Goal: Task Accomplishment & Management: Complete application form

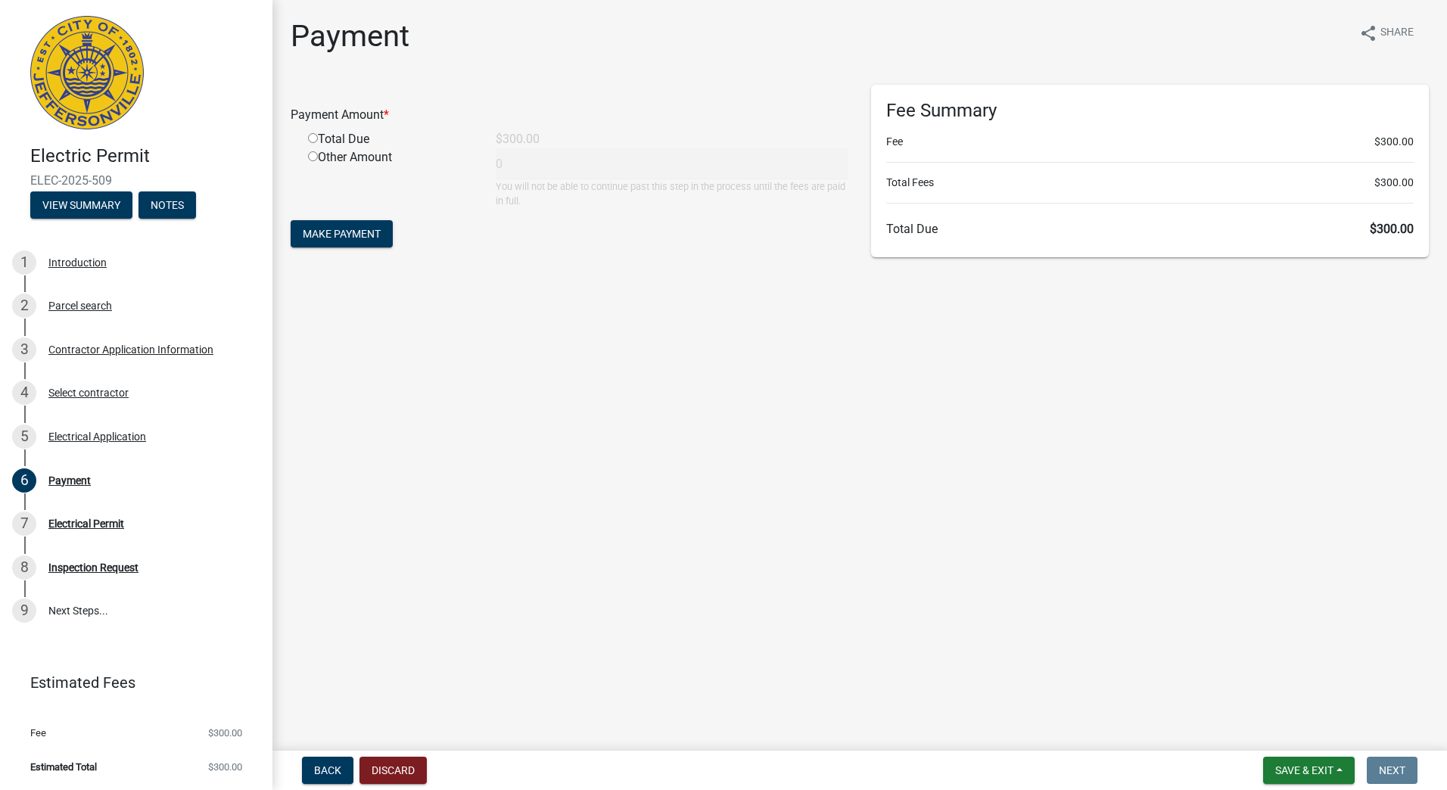
click at [314, 139] on input "radio" at bounding box center [313, 138] width 10 height 10
radio input "true"
type input "300"
click at [350, 229] on span "Make Payment" at bounding box center [342, 234] width 78 height 12
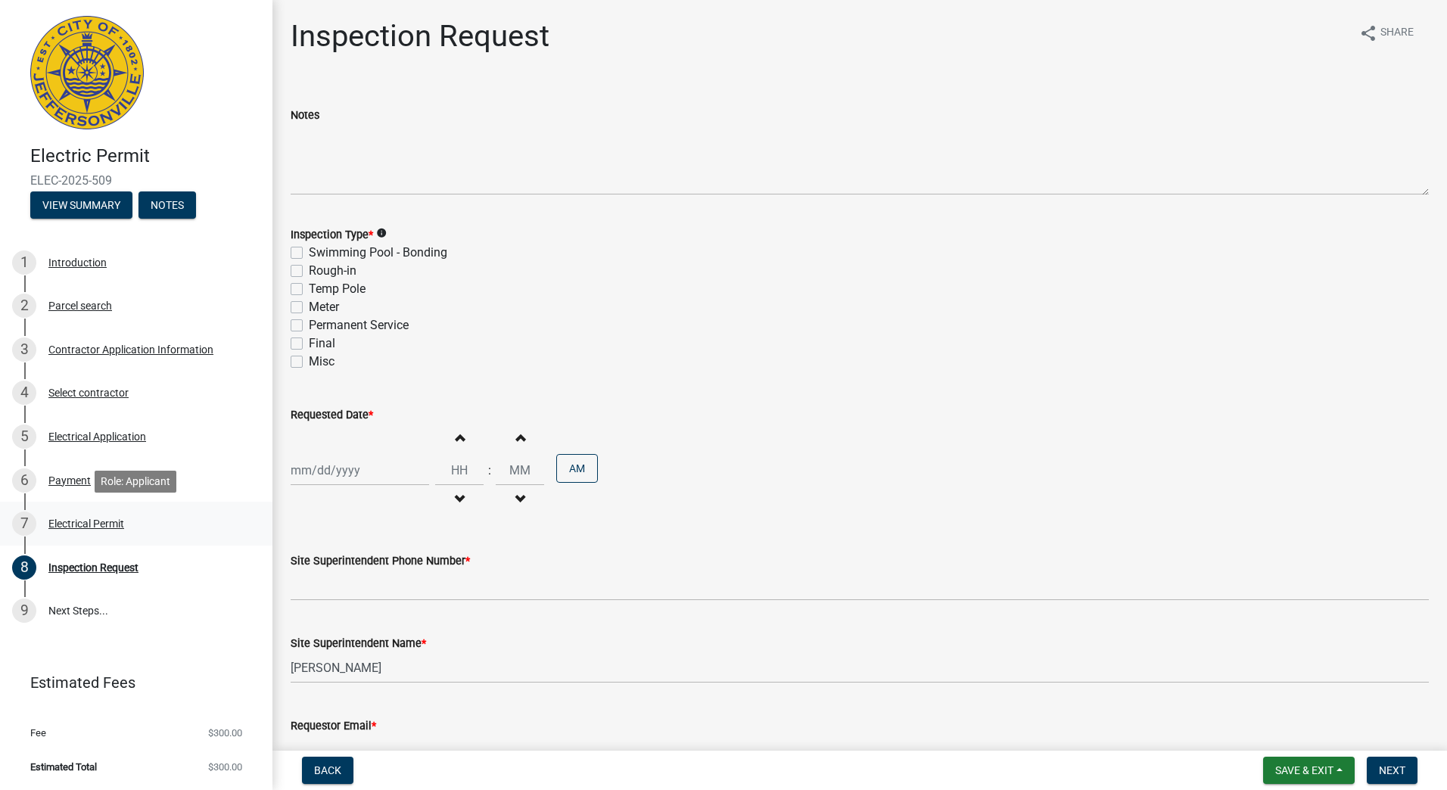
click at [102, 519] on div "Electrical Permit" at bounding box center [86, 524] width 76 height 11
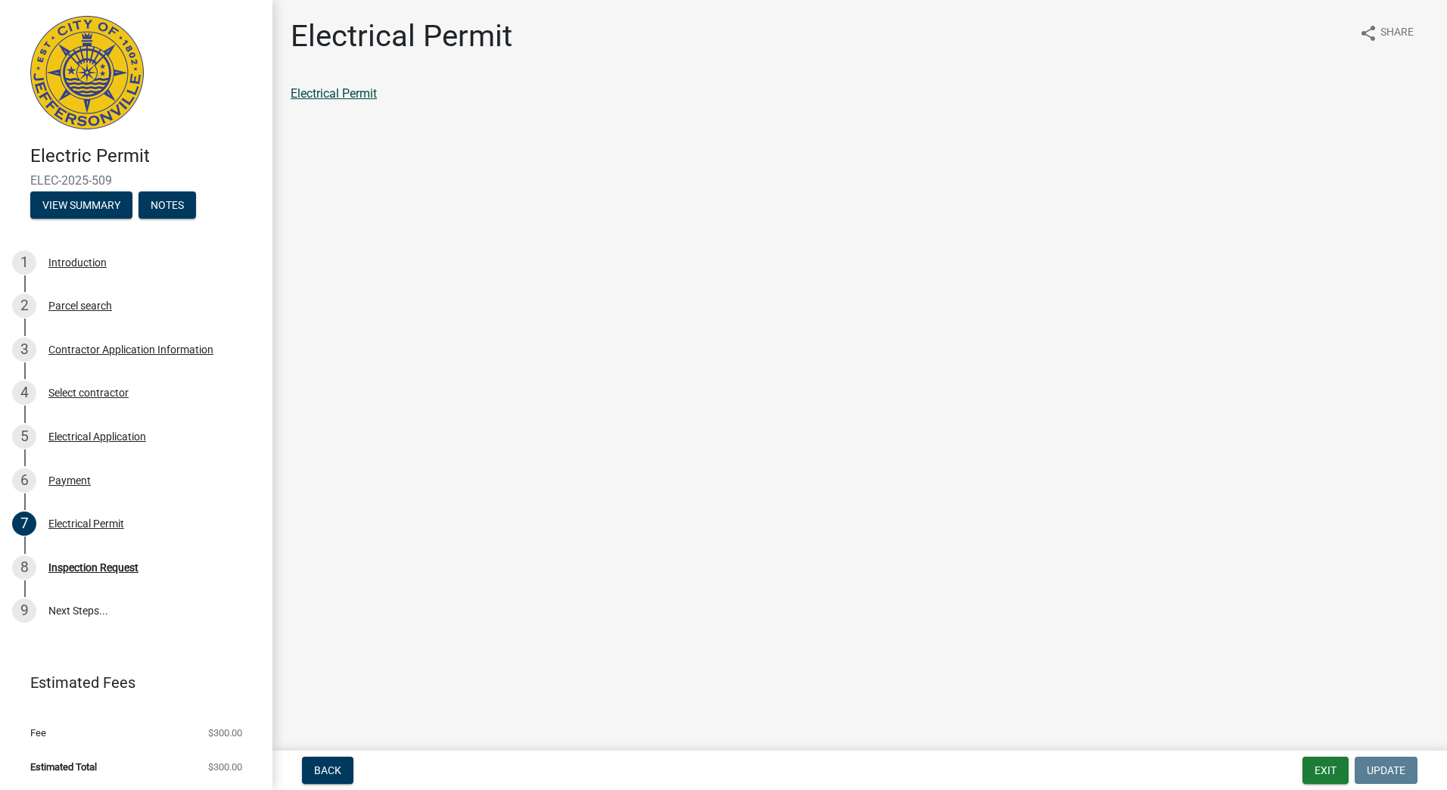
click at [350, 95] on link "Electrical Permit" at bounding box center [334, 93] width 86 height 14
